Goal: Book appointment/travel/reservation

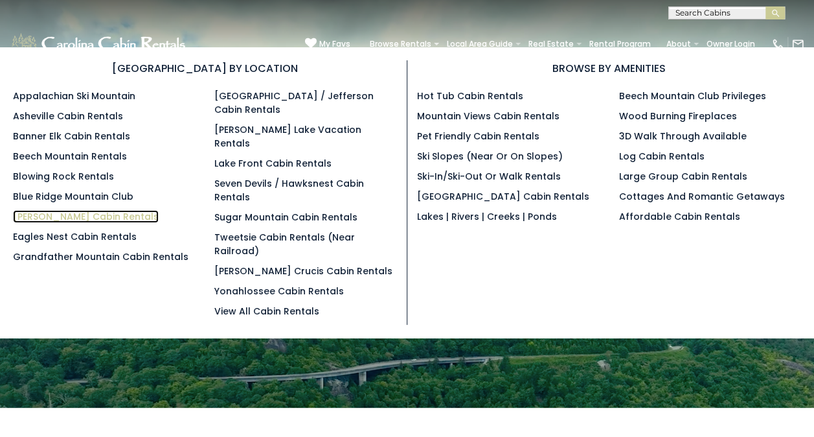
click at [70, 211] on link "[PERSON_NAME] Cabin Rentals" at bounding box center [86, 216] width 146 height 13
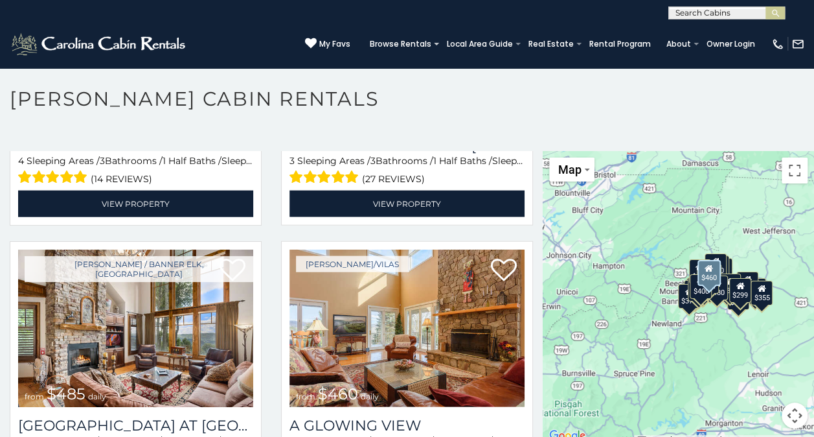
scroll to position [1684, 0]
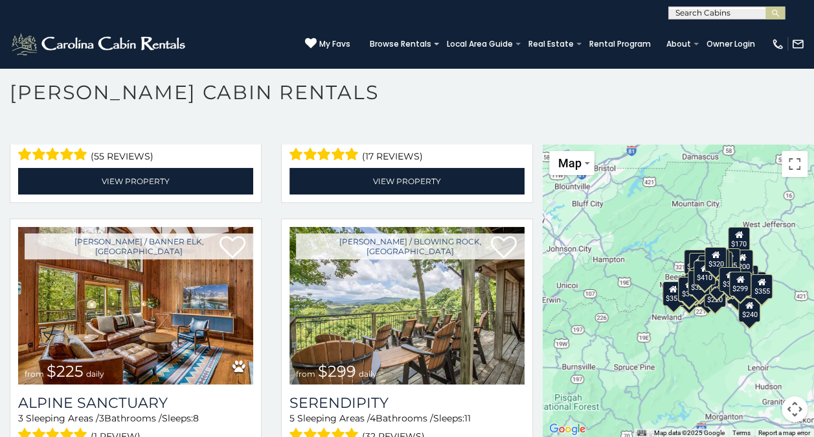
click at [688, 11] on input "text" at bounding box center [725, 15] width 113 height 13
type input "******"
click at [700, 32] on em "Whiske" at bounding box center [693, 31] width 34 height 12
click at [777, 17] on img "submit" at bounding box center [776, 13] width 10 height 10
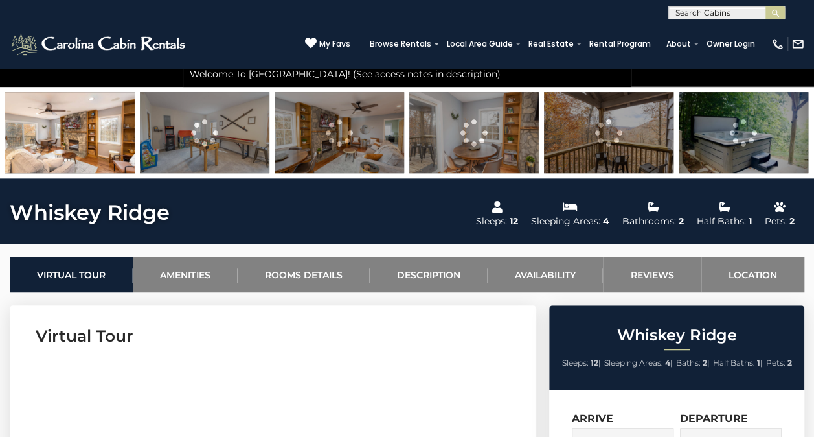
scroll to position [453, 0]
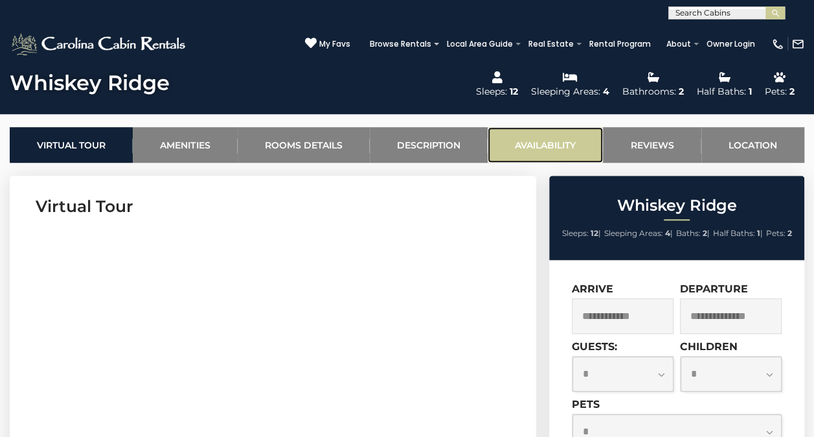
click at [531, 140] on link "Availability" at bounding box center [545, 145] width 115 height 36
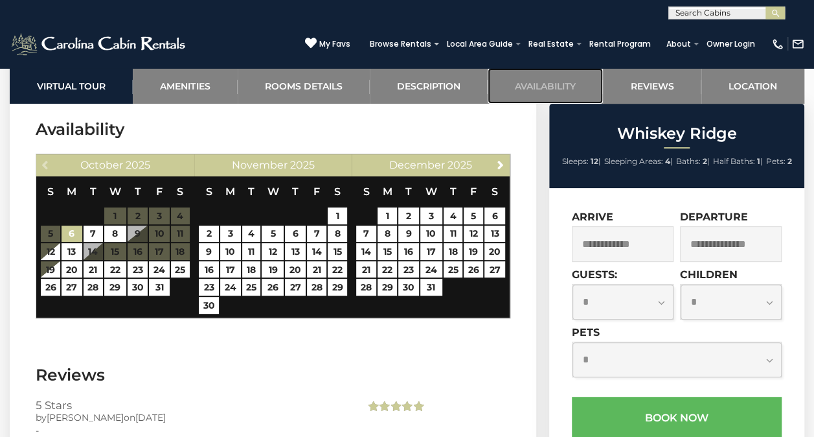
scroll to position [2623, 0]
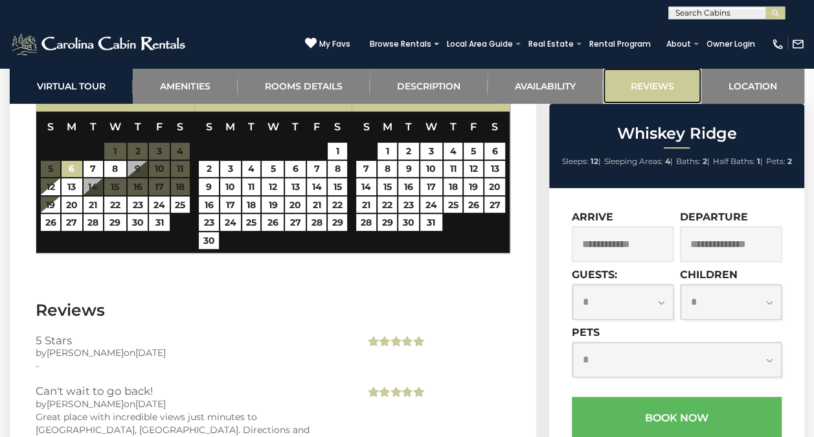
click at [643, 92] on link "Reviews" at bounding box center [652, 86] width 98 height 36
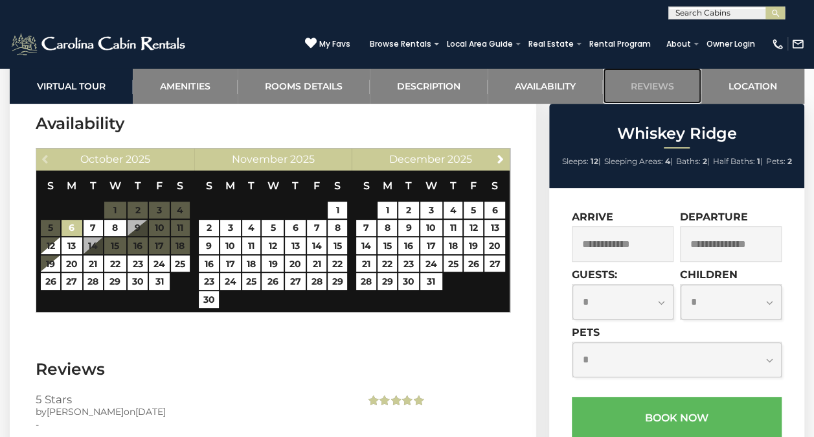
scroll to position [2543, 0]
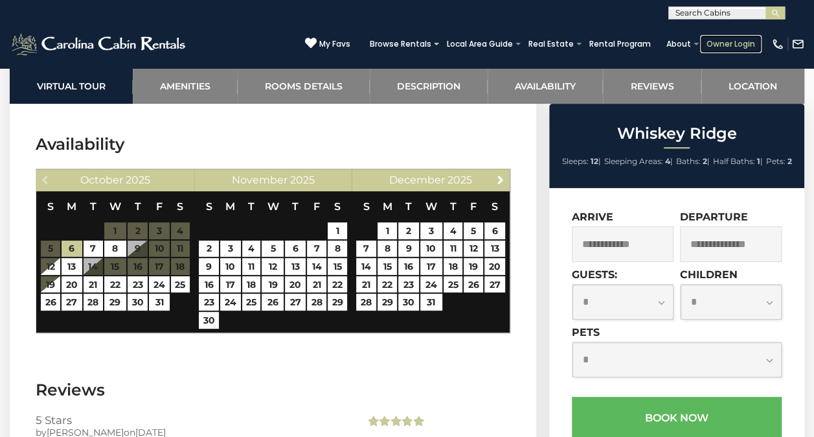
click at [722, 40] on link "Owner Login" at bounding box center [731, 44] width 62 height 18
